Goal: Information Seeking & Learning: Learn about a topic

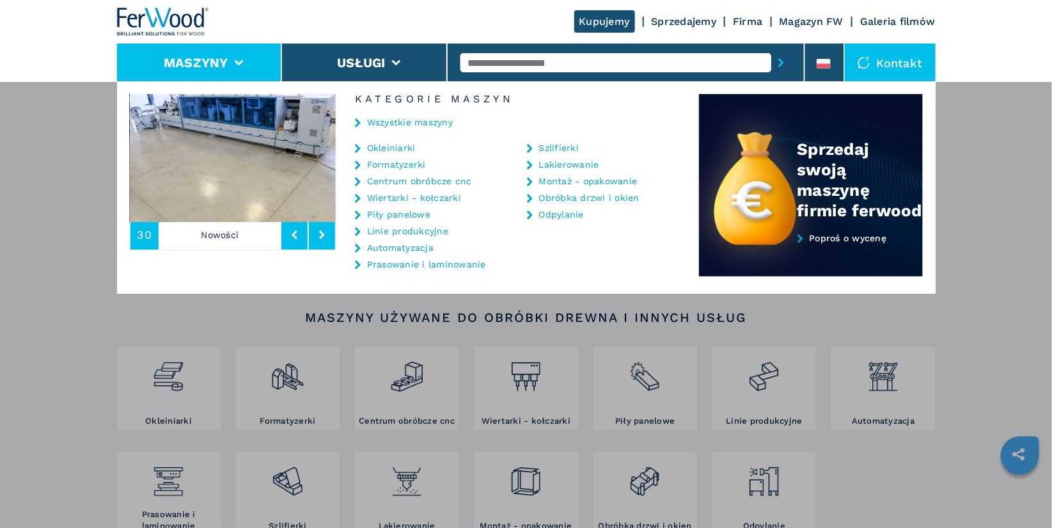
click at [404, 198] on link "Wiertarki - kołczarki" at bounding box center [414, 197] width 94 height 9
click at [402, 195] on link "Wiertarki - kołczarki" at bounding box center [414, 197] width 94 height 9
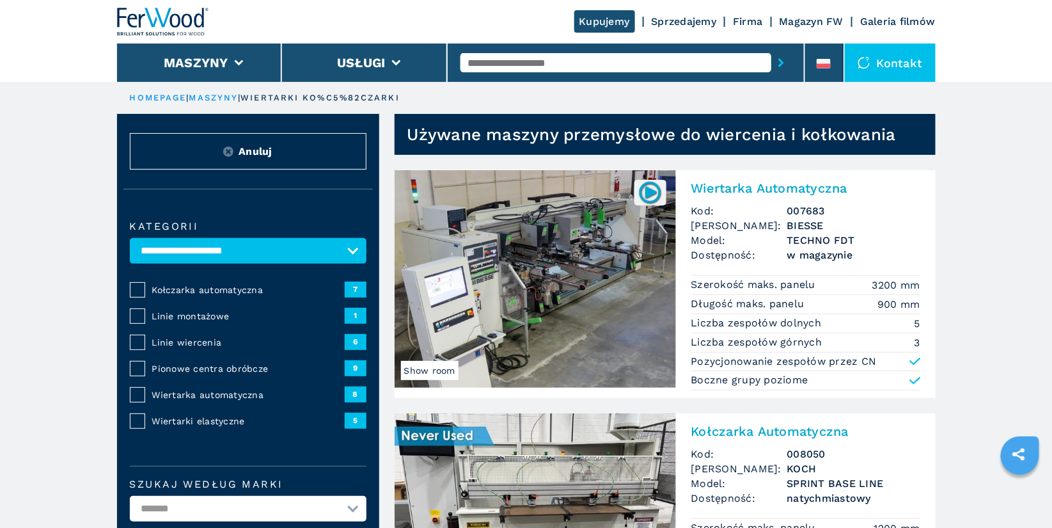
click at [177, 294] on span "Kołczarka automatyczna" at bounding box center [248, 289] width 193 height 13
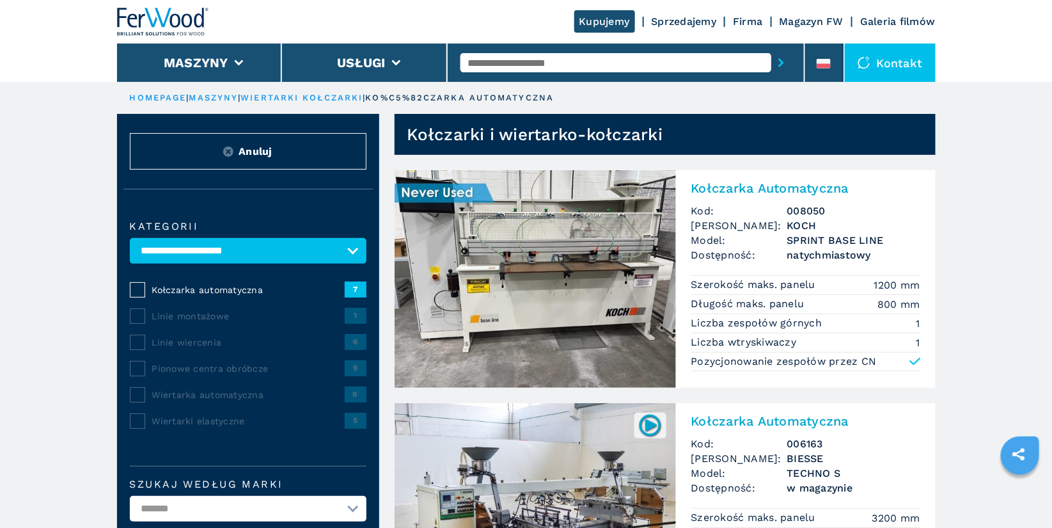
click at [507, 63] on input "text" at bounding box center [616, 62] width 311 height 19
type input "****"
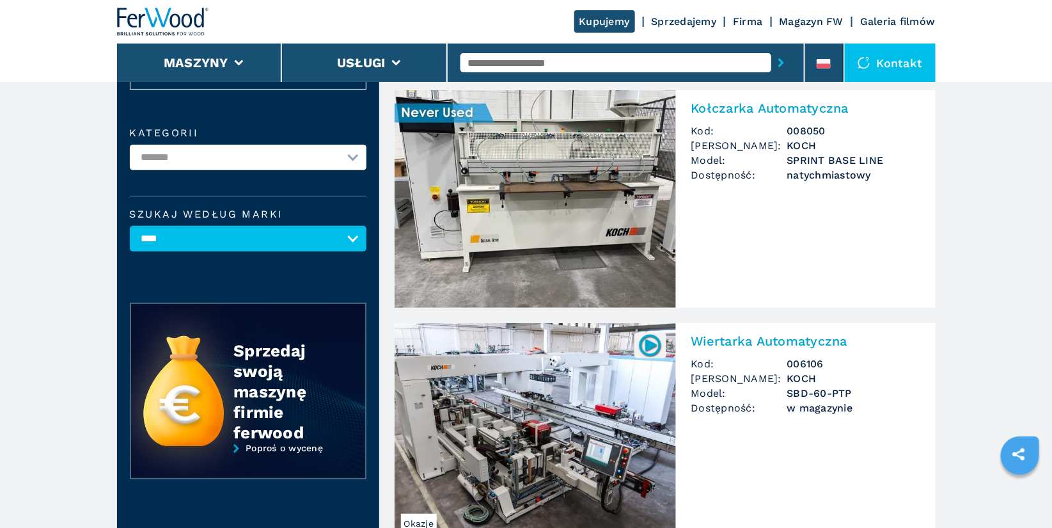
scroll to position [81, 0]
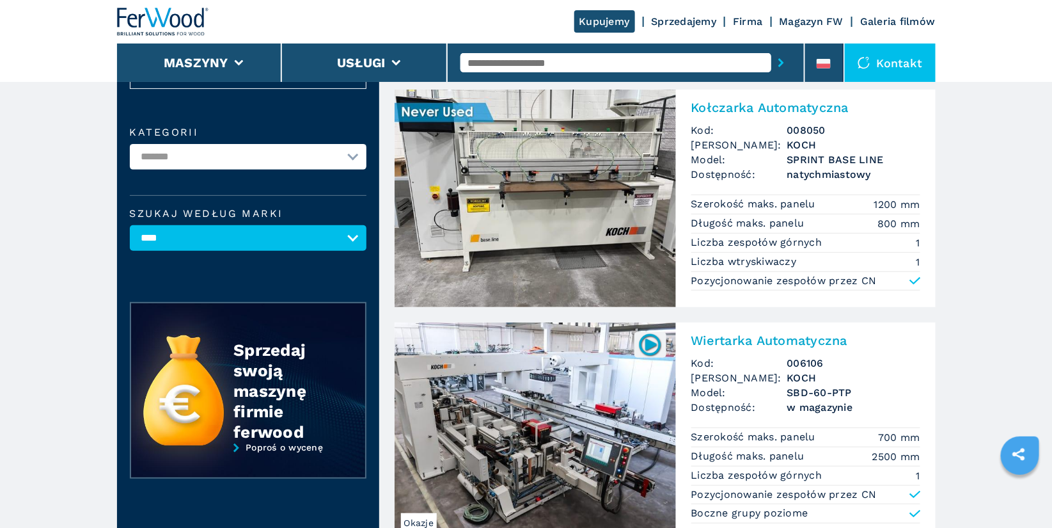
click at [750, 340] on h2 "Wiertarka Automatyczna" at bounding box center [805, 340] width 229 height 15
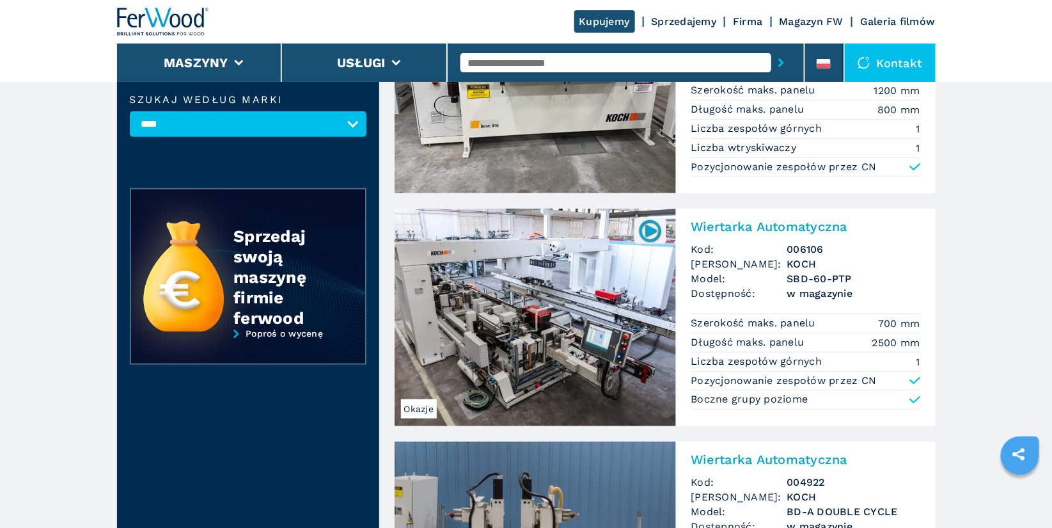
scroll to position [197, 0]
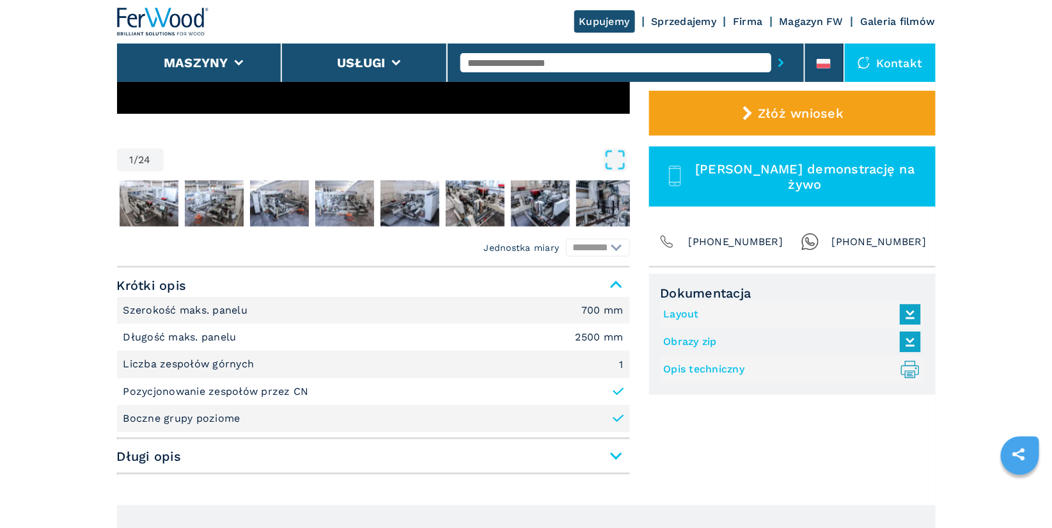
scroll to position [375, 0]
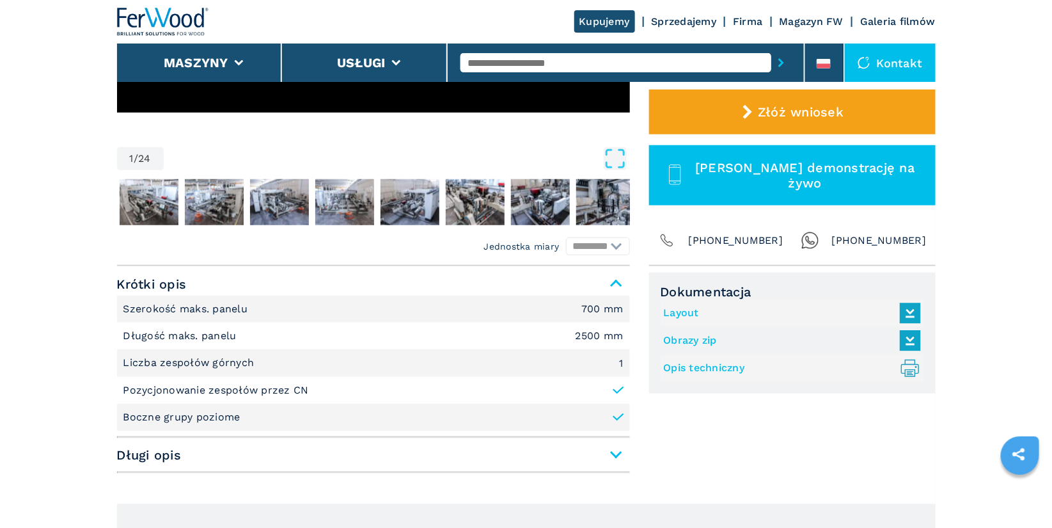
click at [614, 450] on span "Długi opis" at bounding box center [373, 454] width 513 height 23
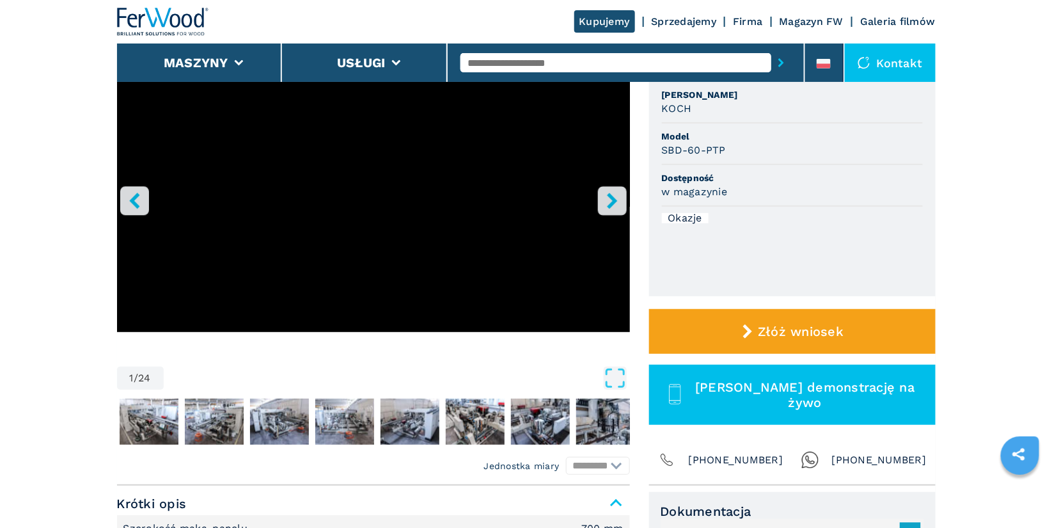
scroll to position [134, 0]
